Goal: Task Accomplishment & Management: Use online tool/utility

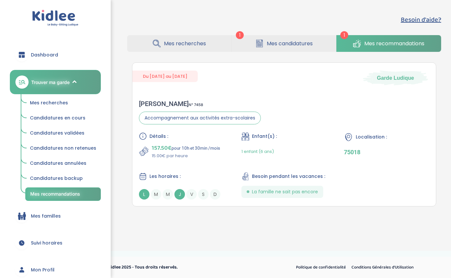
click at [57, 103] on span "Mes recherches" at bounding box center [49, 102] width 38 height 7
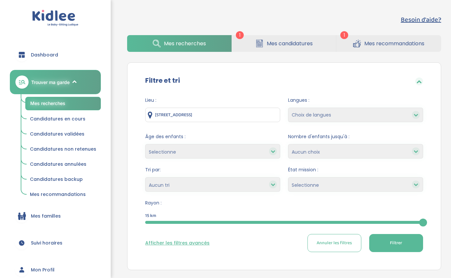
click at [232, 114] on input "[STREET_ADDRESS]" at bounding box center [212, 115] width 135 height 14
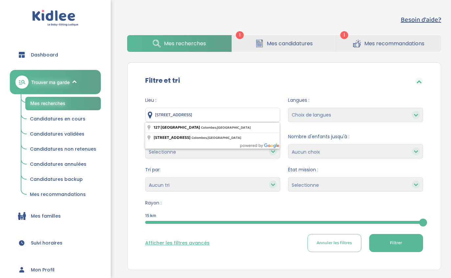
click at [234, 113] on input "[STREET_ADDRESS]" at bounding box center [212, 115] width 135 height 14
click at [233, 111] on input "[STREET_ADDRESS]" at bounding box center [212, 115] width 135 height 14
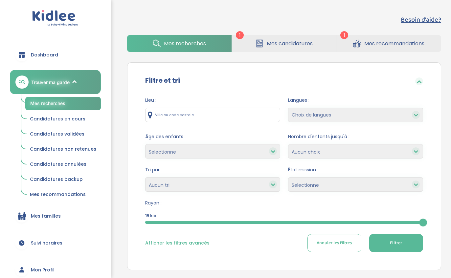
type input "7"
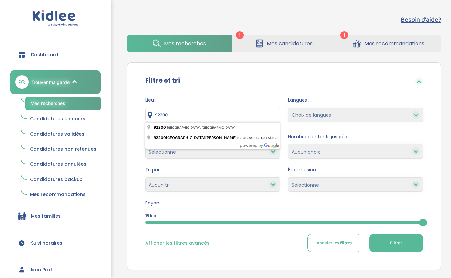
click at [202, 122] on input "92200" at bounding box center [212, 115] width 135 height 14
type input "92200 [GEOGRAPHIC_DATA], [GEOGRAPHIC_DATA]"
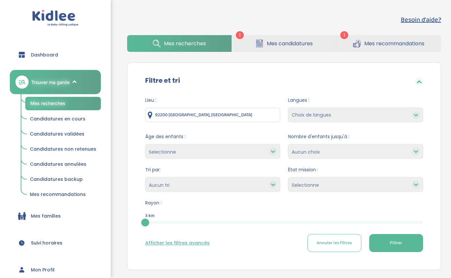
click at [308, 116] on select "Choix de langues Allemand Anglais Espagnol [GEOGRAPHIC_DATA] Russe [DEMOGRAPHIC…" at bounding box center [355, 115] width 135 height 14
select select "2"
select select
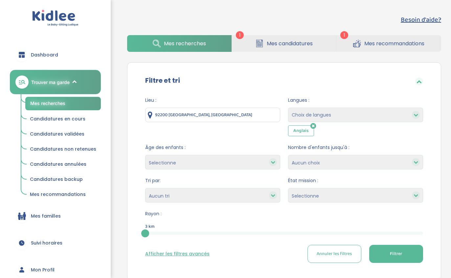
click at [315, 126] on icon at bounding box center [313, 126] width 6 height 7
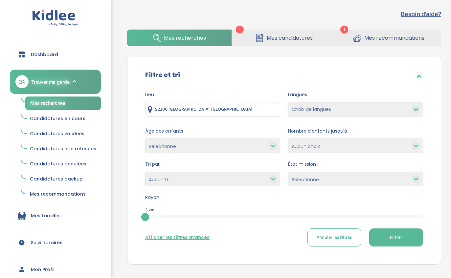
click at [200, 238] on button "Afficher les filtres avancés" at bounding box center [177, 237] width 64 height 7
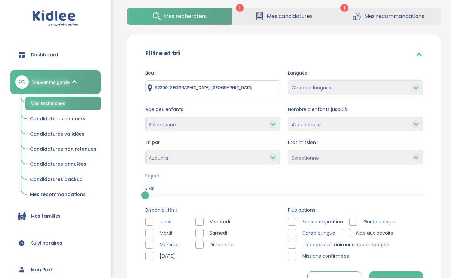
scroll to position [28, 0]
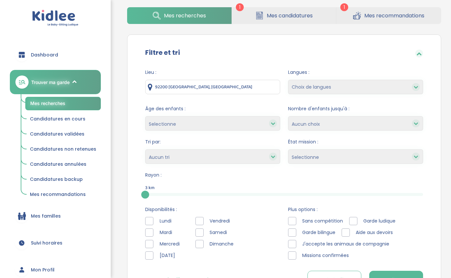
click at [150, 222] on div at bounding box center [149, 221] width 8 height 8
click at [147, 256] on div at bounding box center [149, 255] width 8 height 8
click at [150, 243] on div at bounding box center [149, 244] width 8 height 8
click at [203, 243] on div at bounding box center [199, 244] width 8 height 8
click at [201, 230] on div at bounding box center [199, 232] width 8 height 8
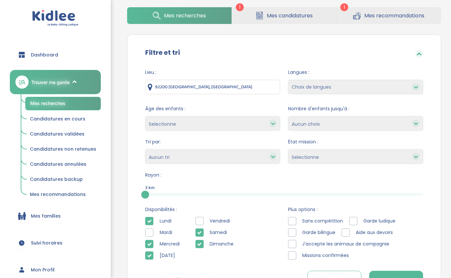
click at [203, 220] on div at bounding box center [199, 221] width 8 height 8
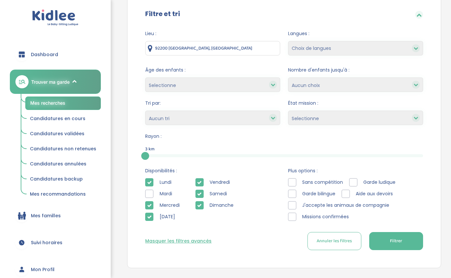
click at [398, 239] on span "Filtrer" at bounding box center [396, 241] width 12 height 7
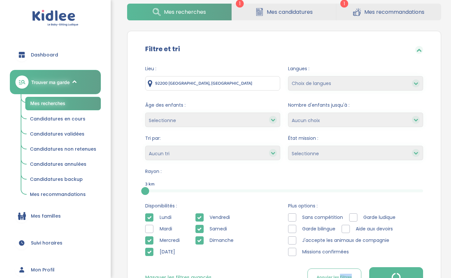
scroll to position [24, 0]
